Goal: Find specific page/section: Find specific page/section

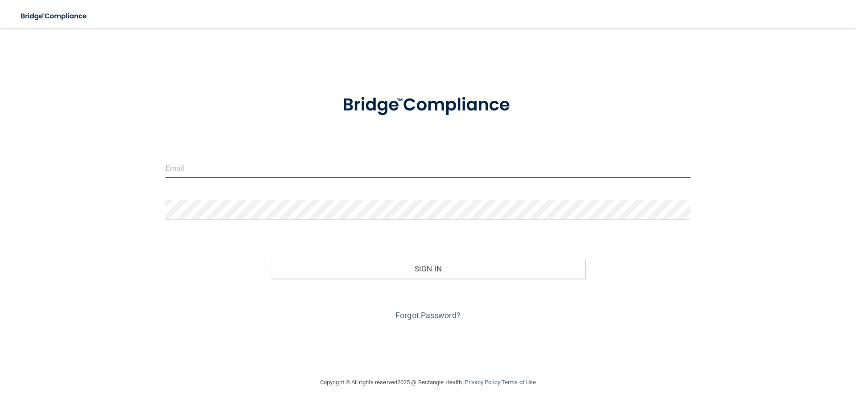
click at [195, 170] on input "email" at bounding box center [427, 168] width 525 height 20
type input "[PERSON_NAME][EMAIL_ADDRESS][DOMAIN_NAME]"
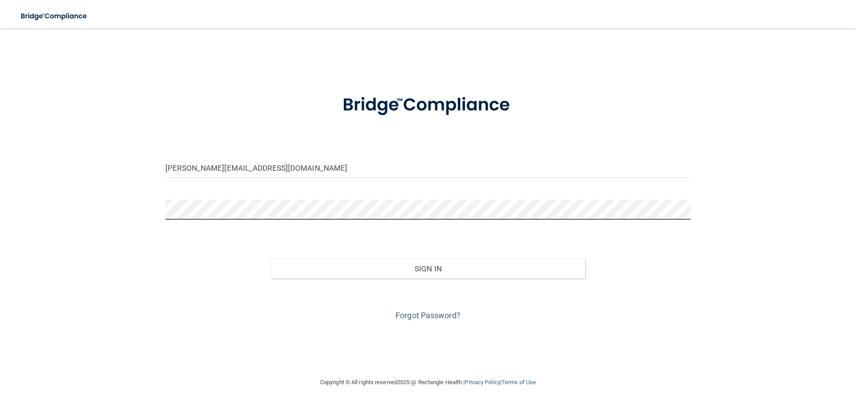
click at [271, 259] on button "Sign In" at bounding box center [428, 269] width 315 height 20
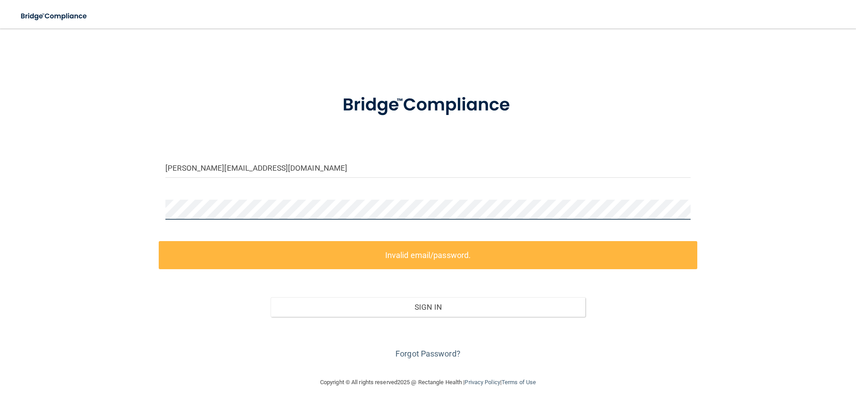
click at [139, 188] on div "[PERSON_NAME][EMAIL_ADDRESS][DOMAIN_NAME] Invalid email/password. You don't hav…" at bounding box center [428, 202] width 821 height 331
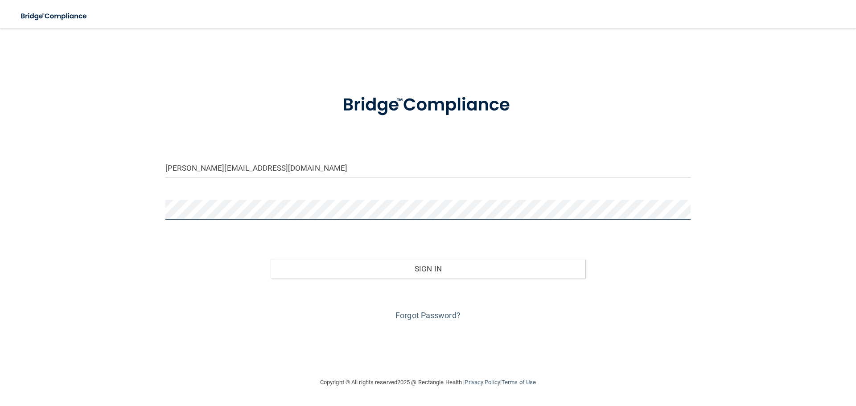
click at [271, 259] on button "Sign In" at bounding box center [428, 269] width 315 height 20
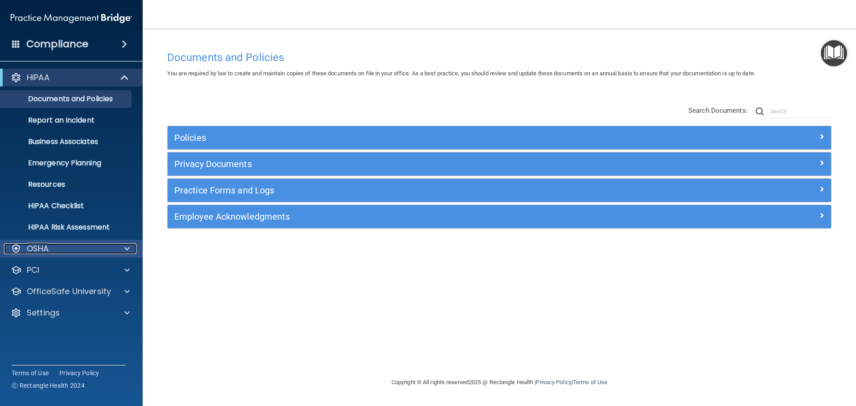
click at [130, 248] on div at bounding box center [126, 249] width 22 height 11
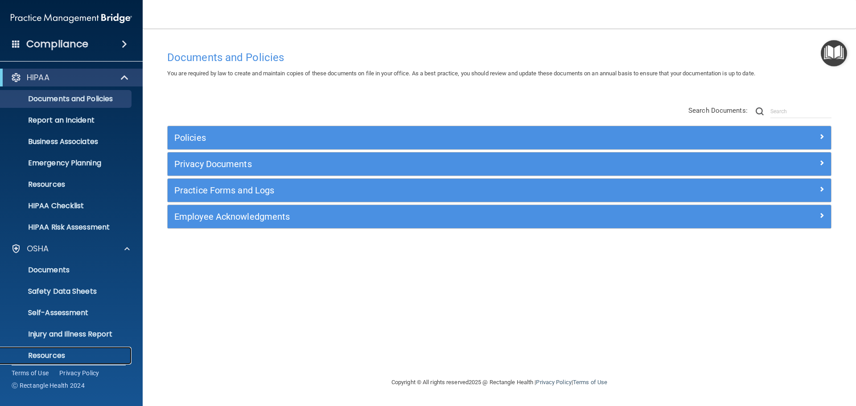
click at [68, 357] on p "Resources" at bounding box center [67, 355] width 122 height 9
